Goal: Task Accomplishment & Management: Manage account settings

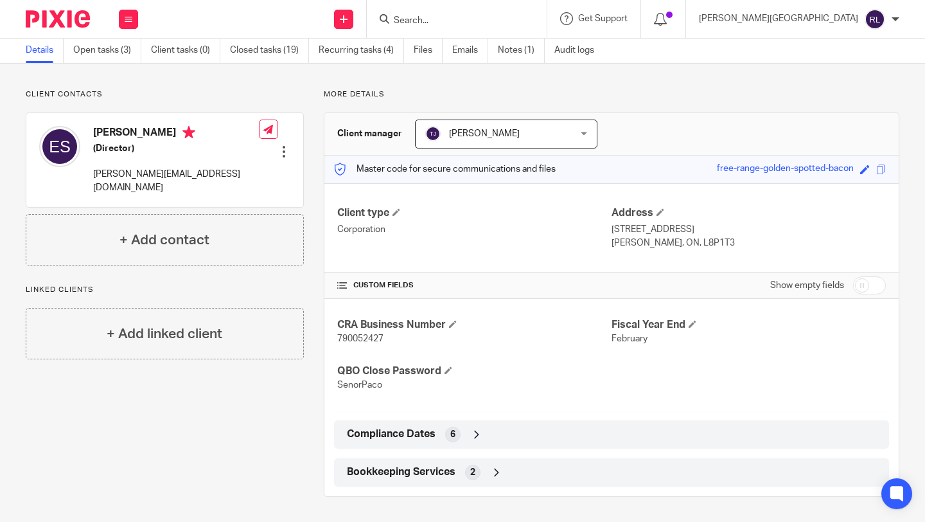
scroll to position [48, 0]
click at [362, 337] on span "790052427" at bounding box center [360, 337] width 46 height 9
copy span "790052427"
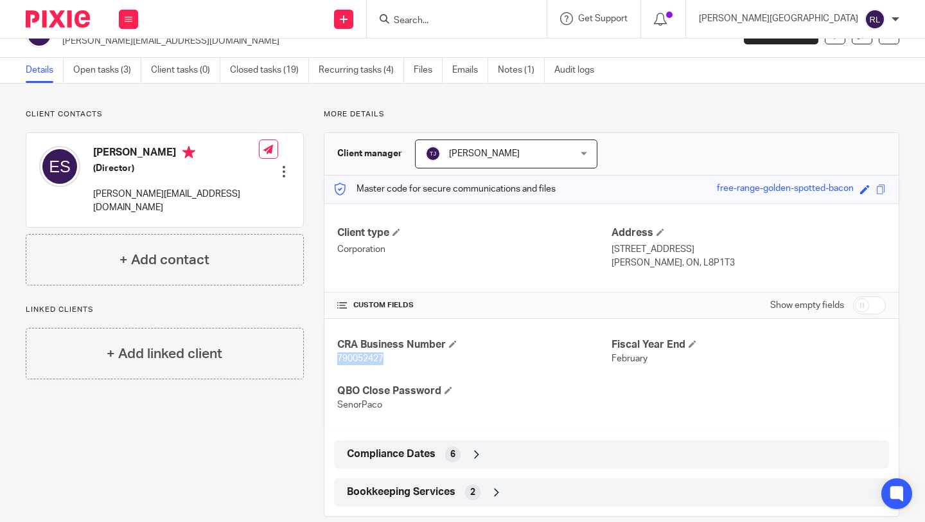
scroll to position [0, 0]
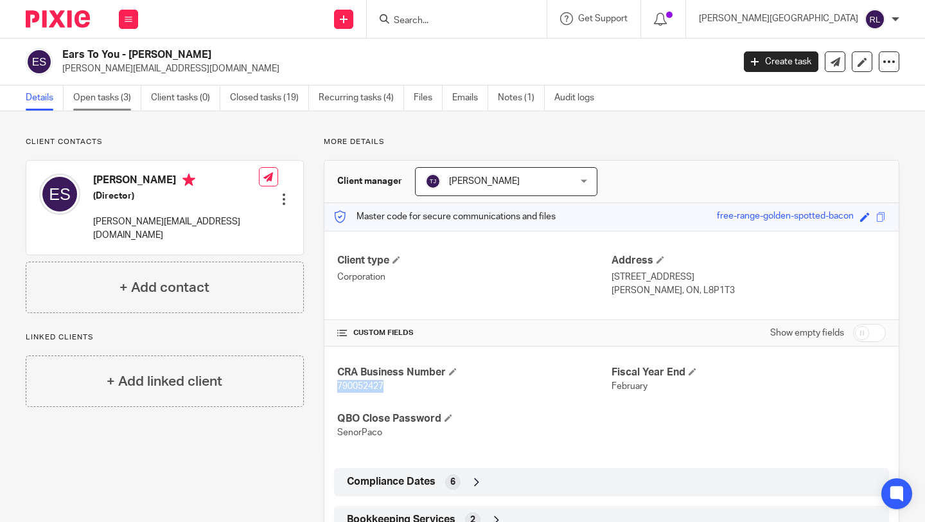
click at [80, 94] on link "Open tasks (3)" at bounding box center [107, 97] width 68 height 25
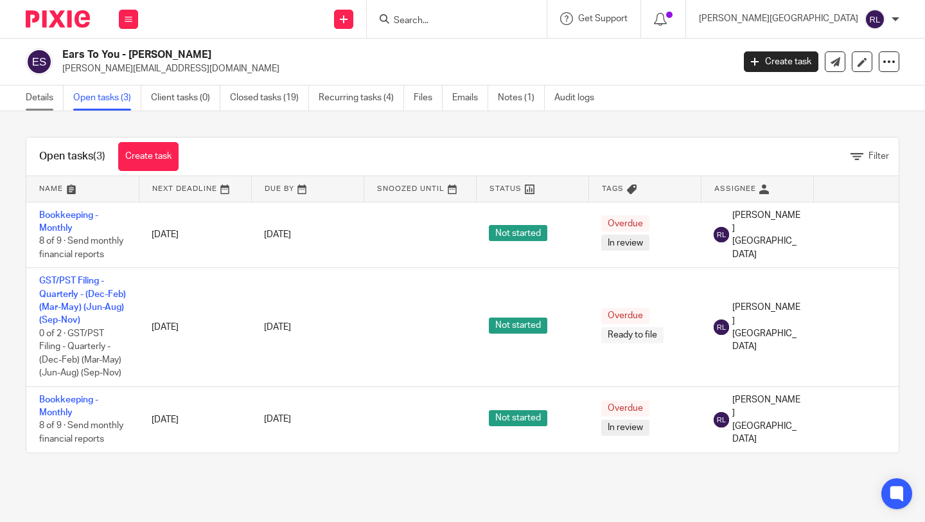
click at [38, 101] on link "Details" at bounding box center [45, 97] width 38 height 25
